Goal: Book appointment/travel/reservation

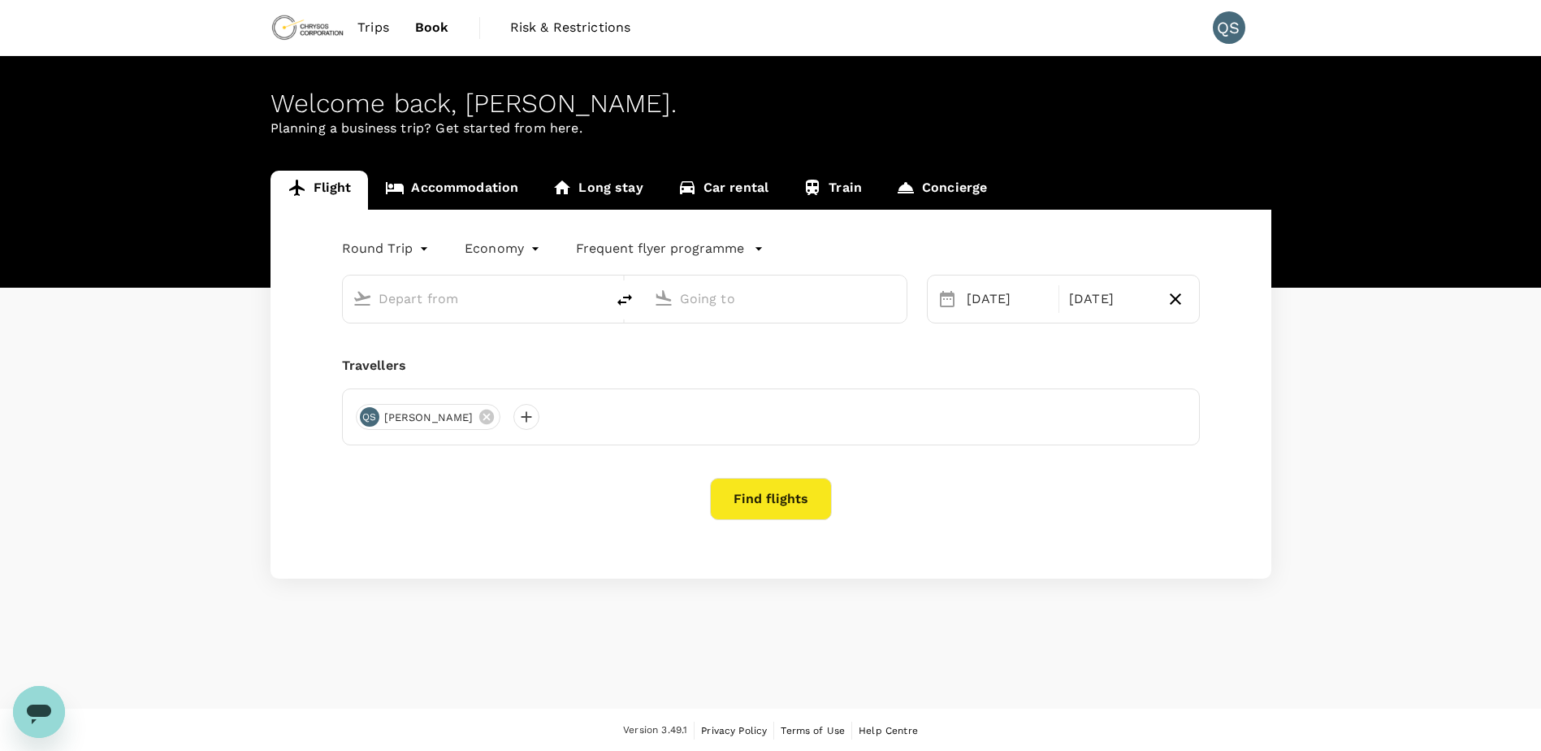
type input "Adelaide (ADL)"
type input "[GEOGRAPHIC_DATA], [GEOGRAPHIC_DATA] (any)"
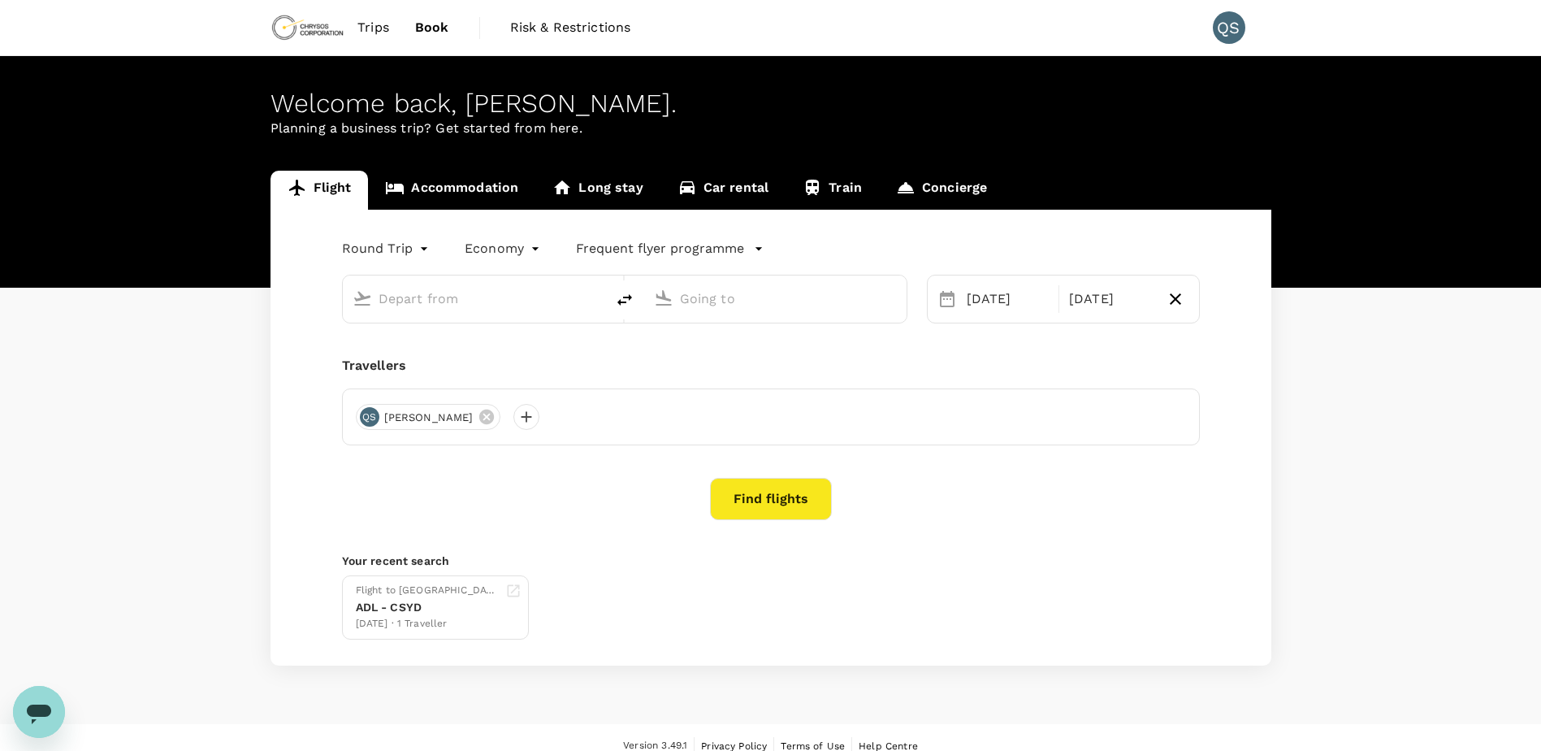
type input "Adelaide (ADL)"
type input "[GEOGRAPHIC_DATA], [GEOGRAPHIC_DATA] (any)"
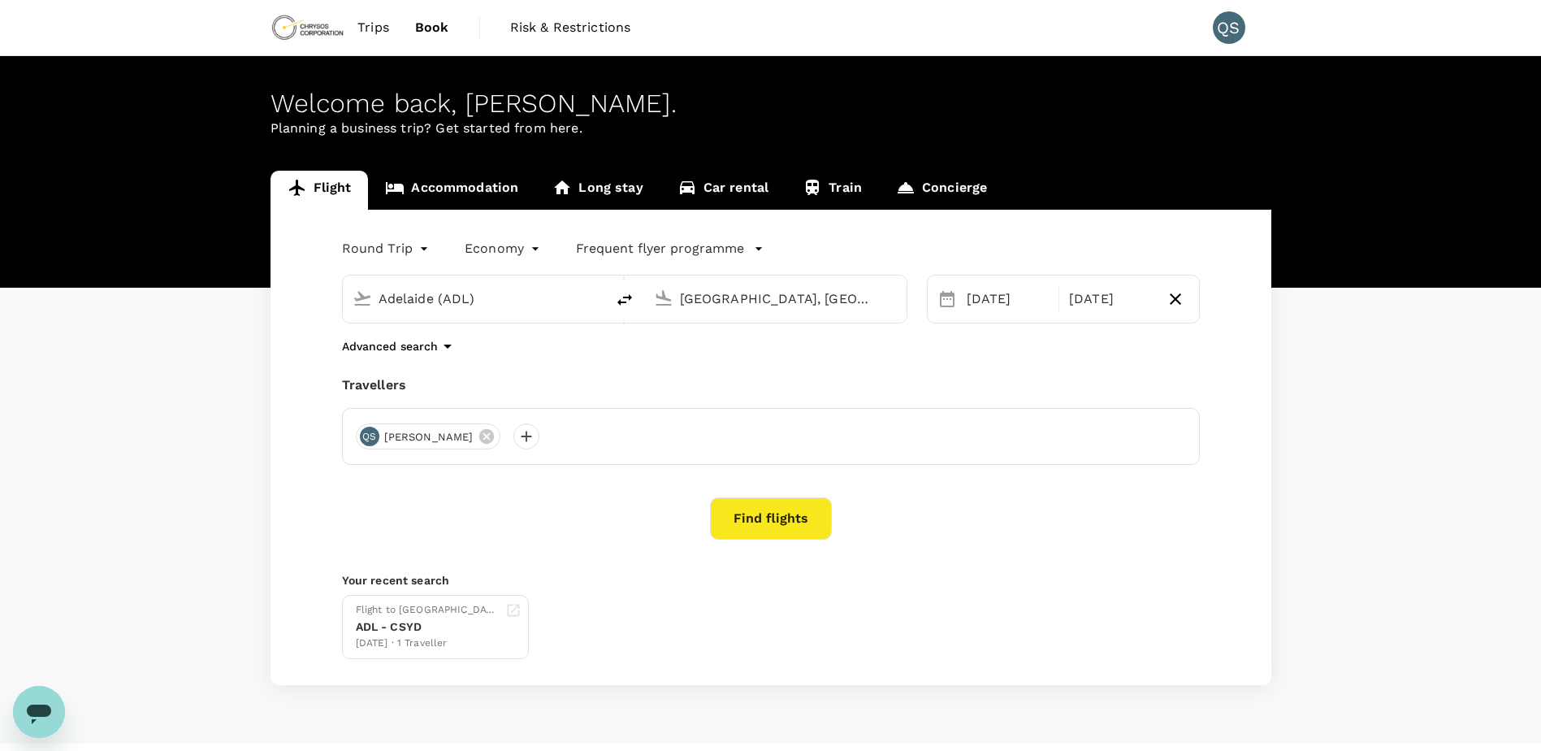
click at [357, 21] on link "Trips" at bounding box center [373, 27] width 58 height 55
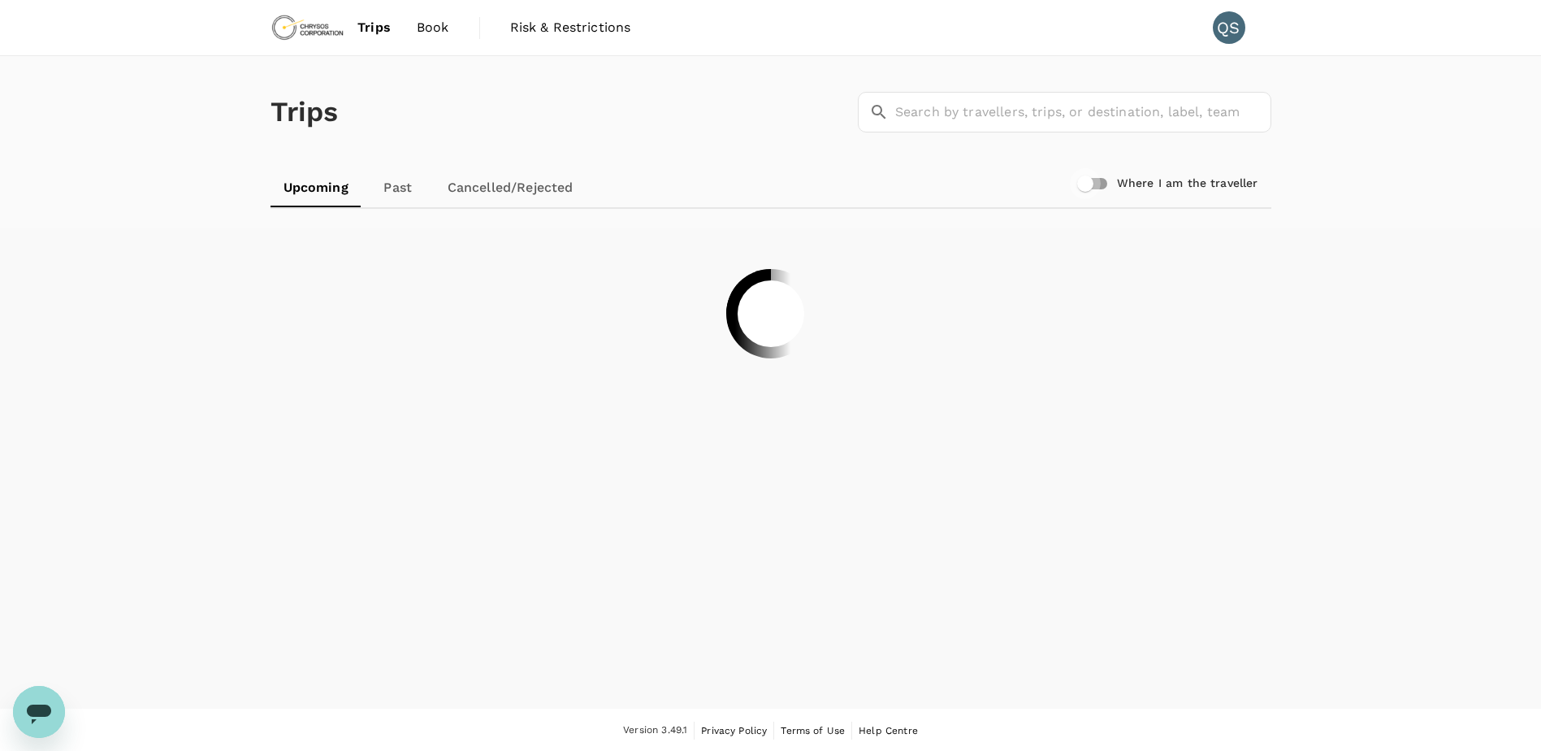
click at [1110, 185] on input "Where I am the traveller" at bounding box center [1085, 183] width 93 height 31
checkbox input "true"
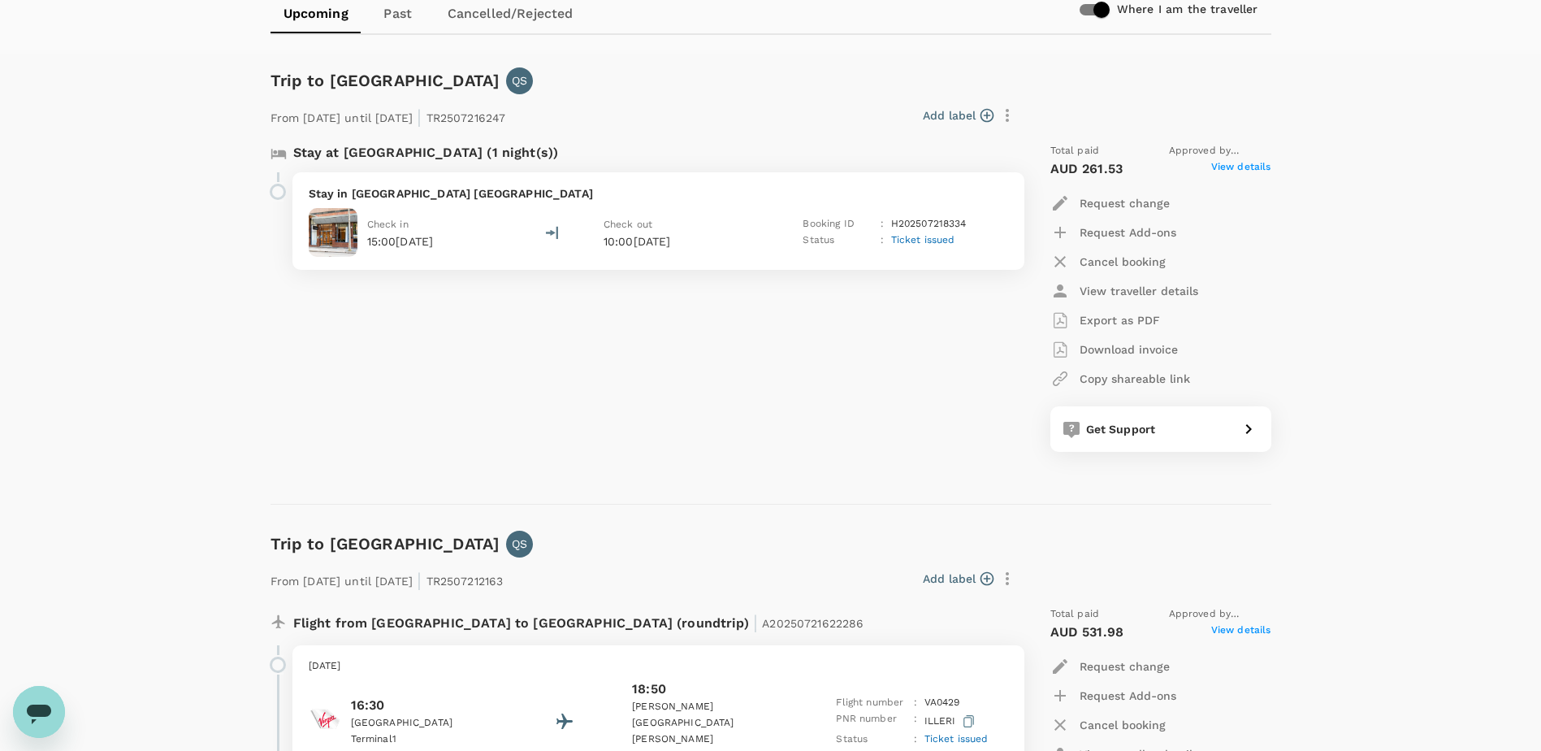
scroll to position [162, 0]
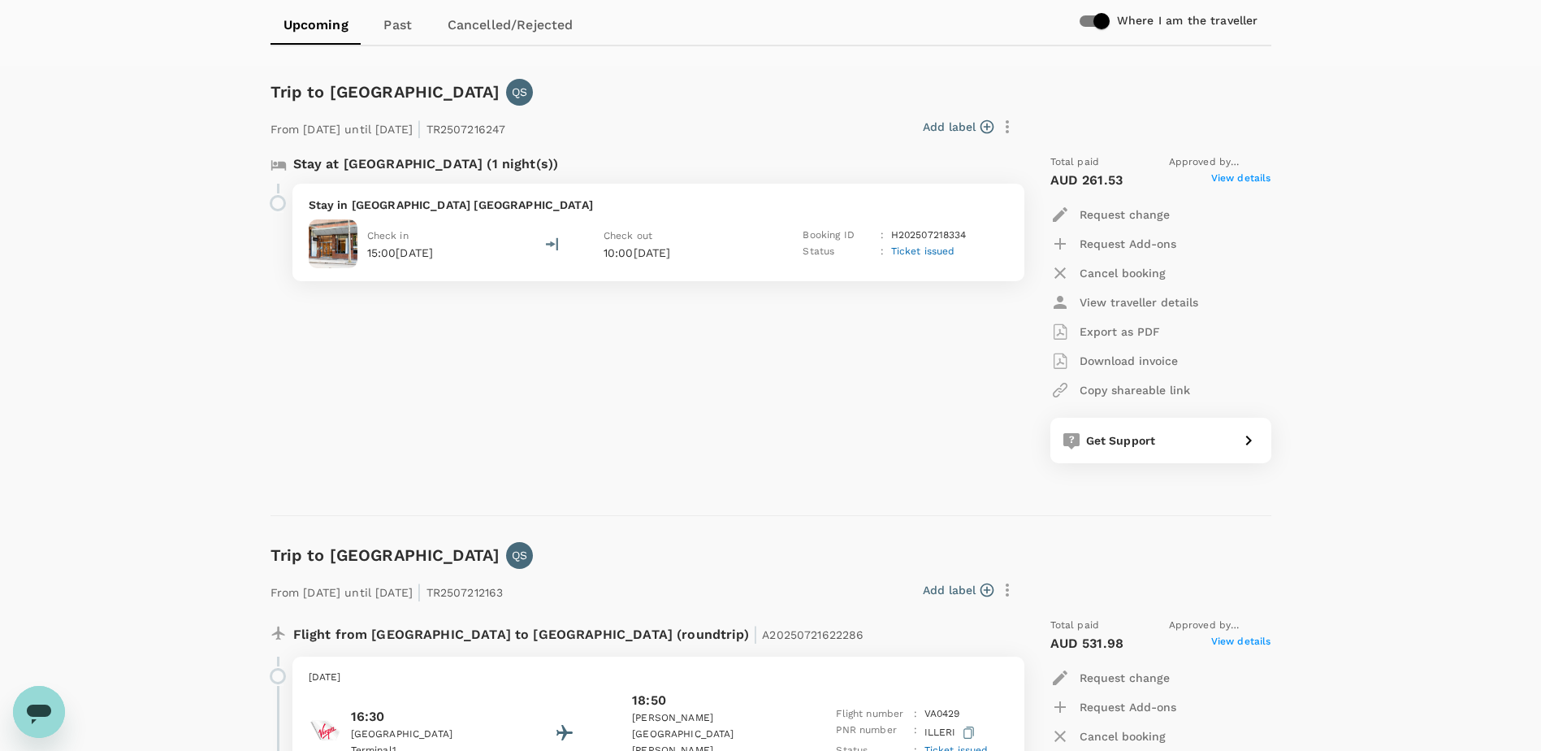
click at [440, 202] on p "Stay in [GEOGRAPHIC_DATA] [GEOGRAPHIC_DATA]" at bounding box center [658, 205] width 699 height 16
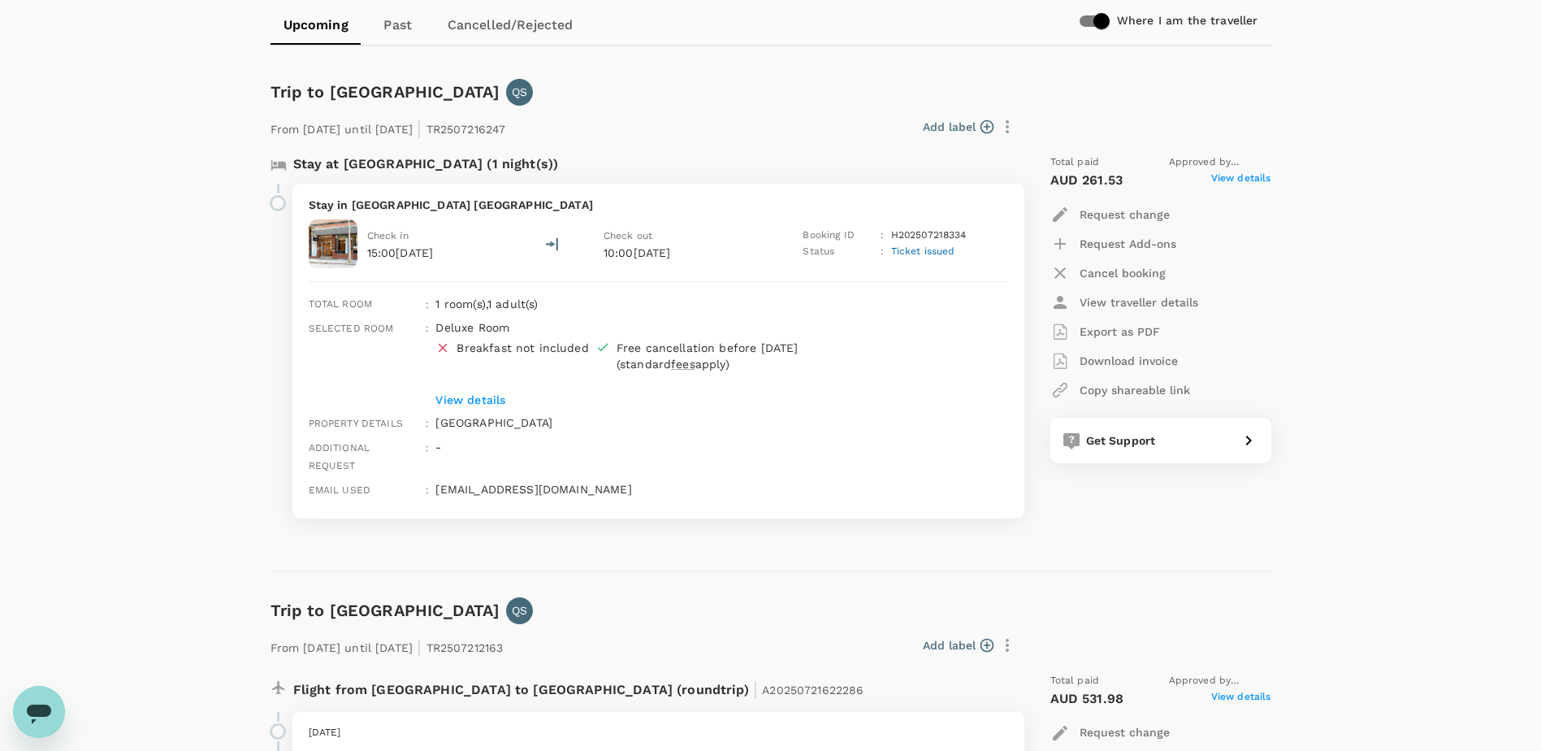
click at [483, 398] on p "View details" at bounding box center [696, 400] width 523 height 16
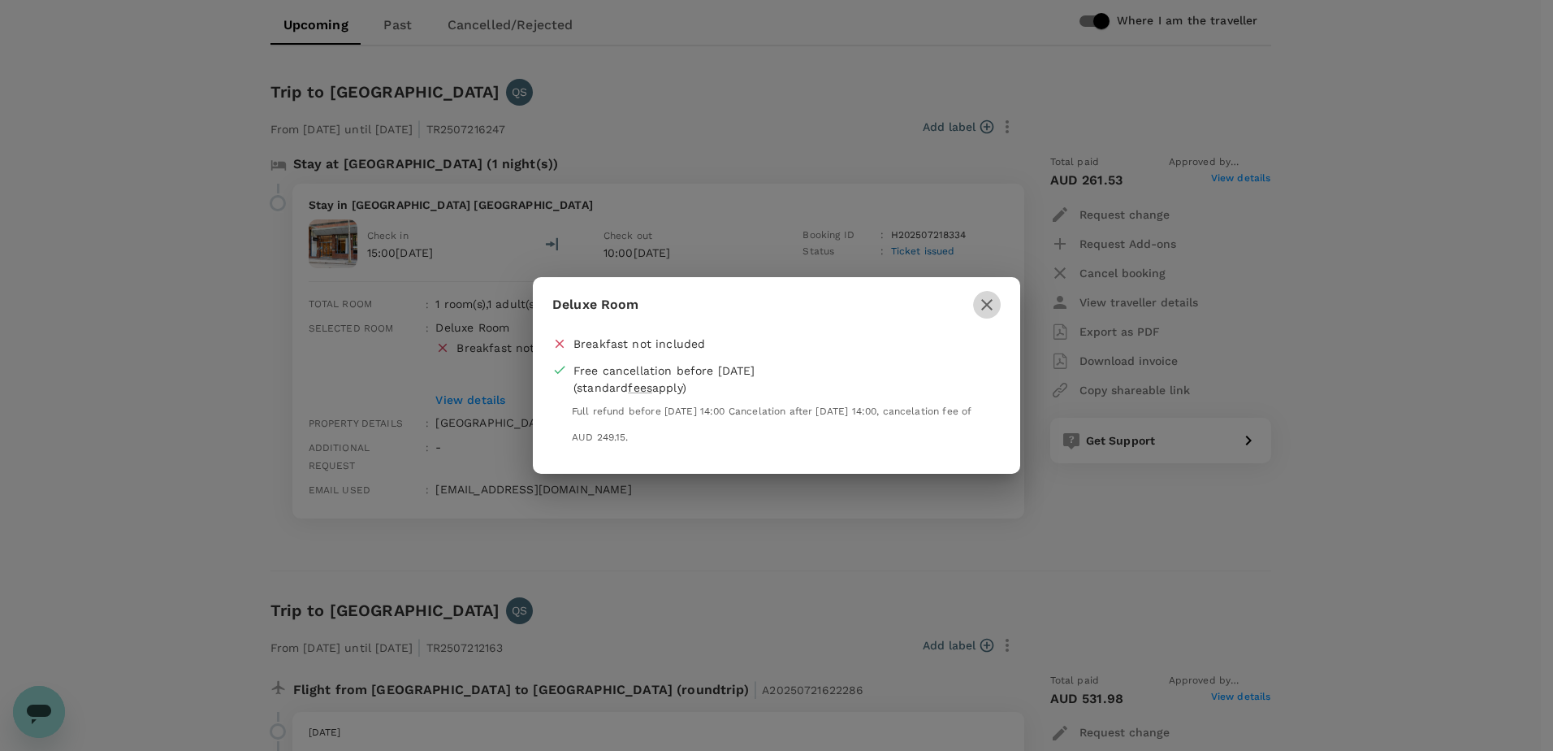
click at [992, 304] on icon "button" at bounding box center [986, 304] width 19 height 19
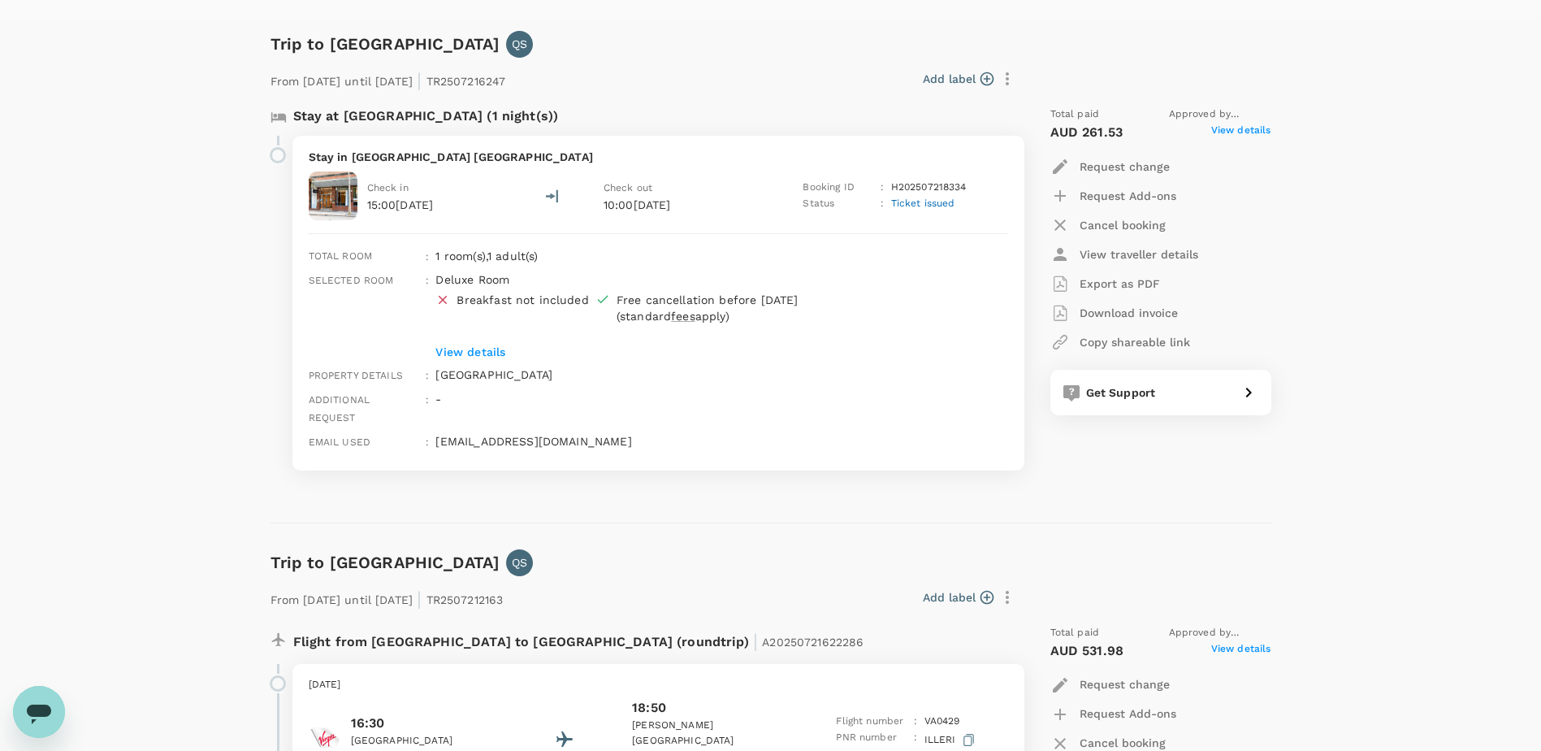
scroll to position [0, 0]
